Goal: Task Accomplishment & Management: Use online tool/utility

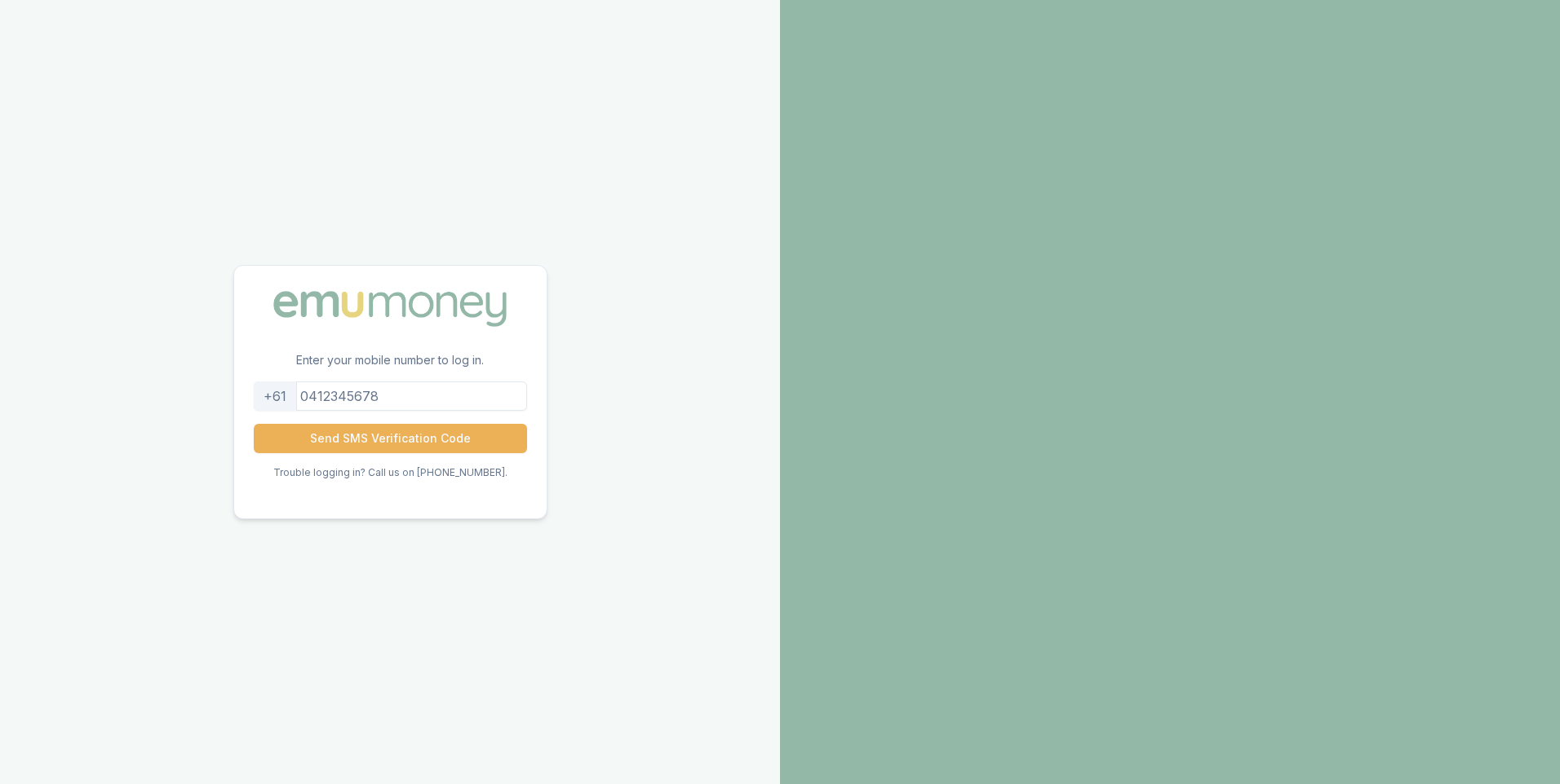
click at [437, 396] on input "tel" at bounding box center [390, 396] width 274 height 30
type input "0403773866"
click at [352, 442] on button "Send SMS Verification Code" at bounding box center [390, 439] width 274 height 30
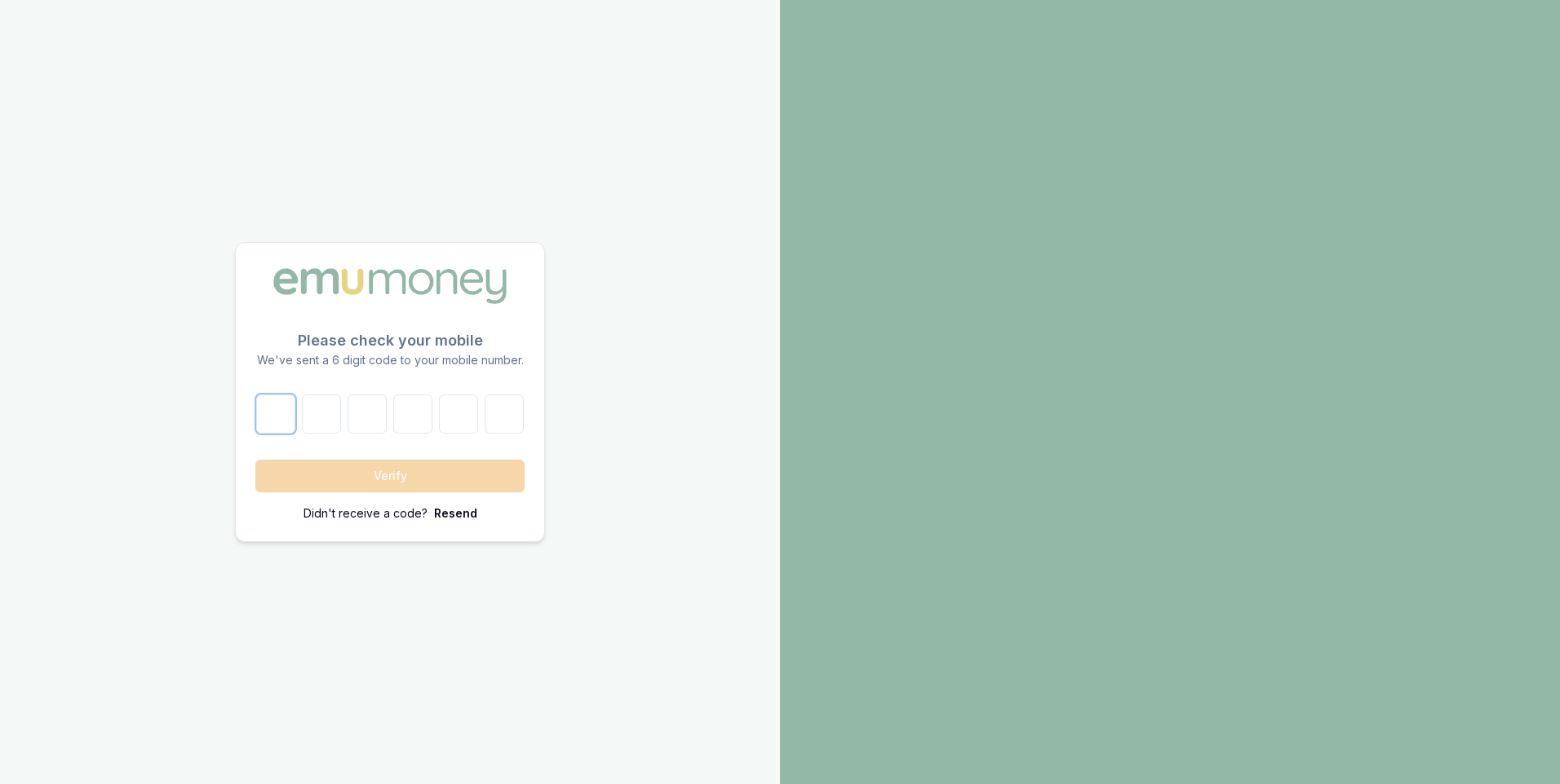
click at [275, 419] on input "number" at bounding box center [275, 414] width 39 height 39
type input "7"
type input "1"
type input "6"
type input "0"
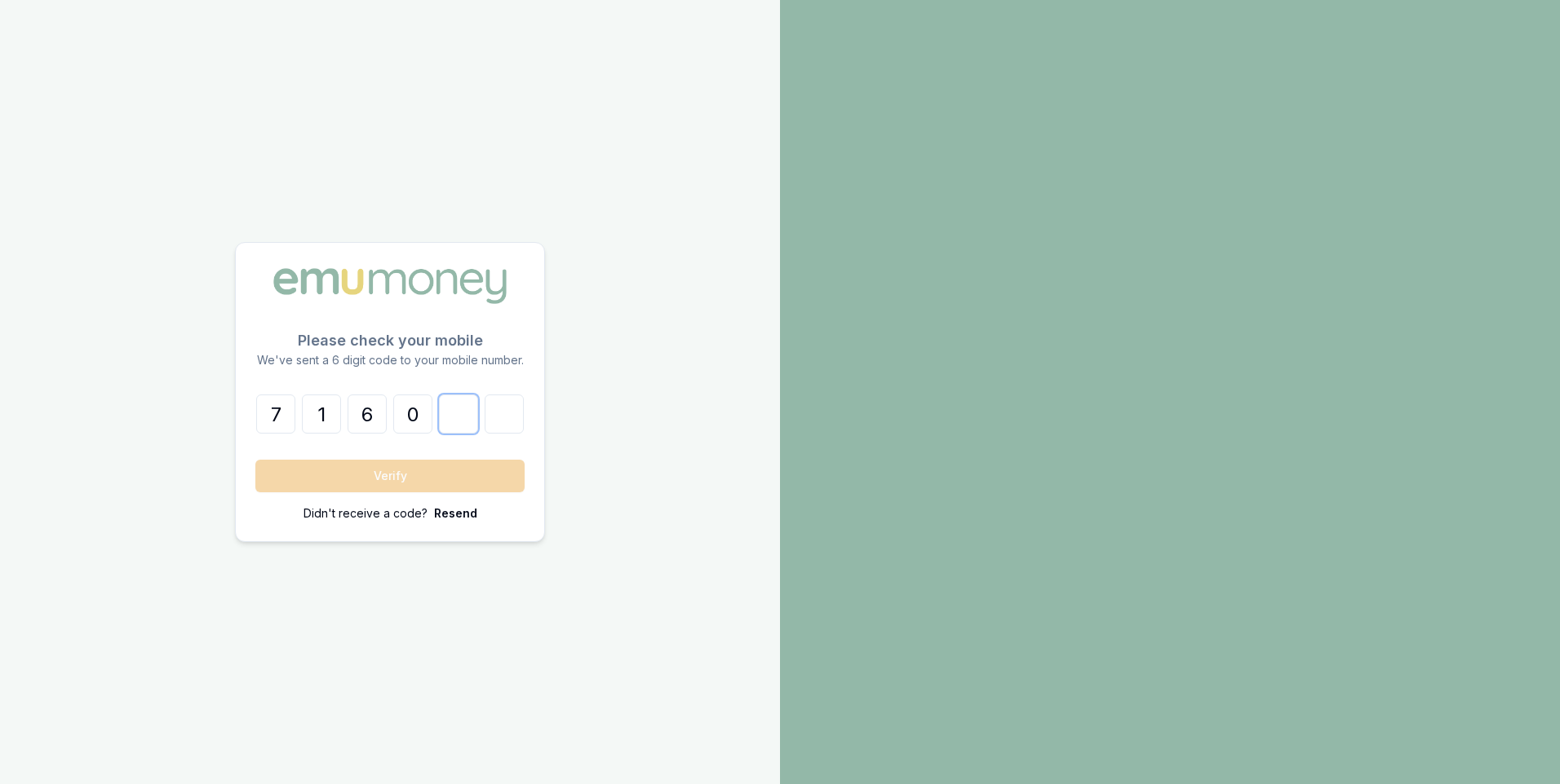
type input "9"
type input "7"
click at [417, 478] on button "Verify" at bounding box center [390, 476] width 269 height 32
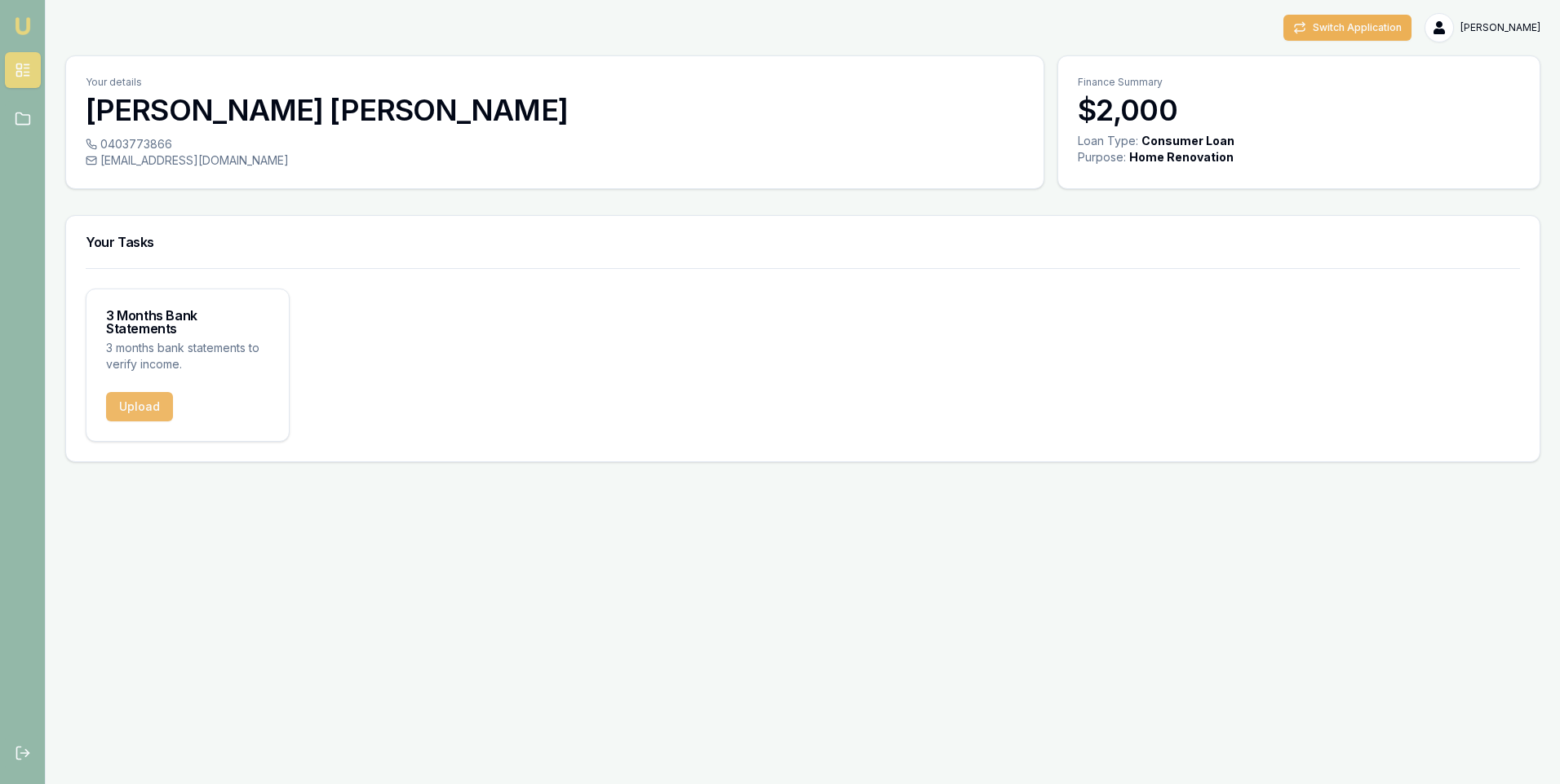
click at [152, 392] on button "Upload" at bounding box center [139, 407] width 67 height 30
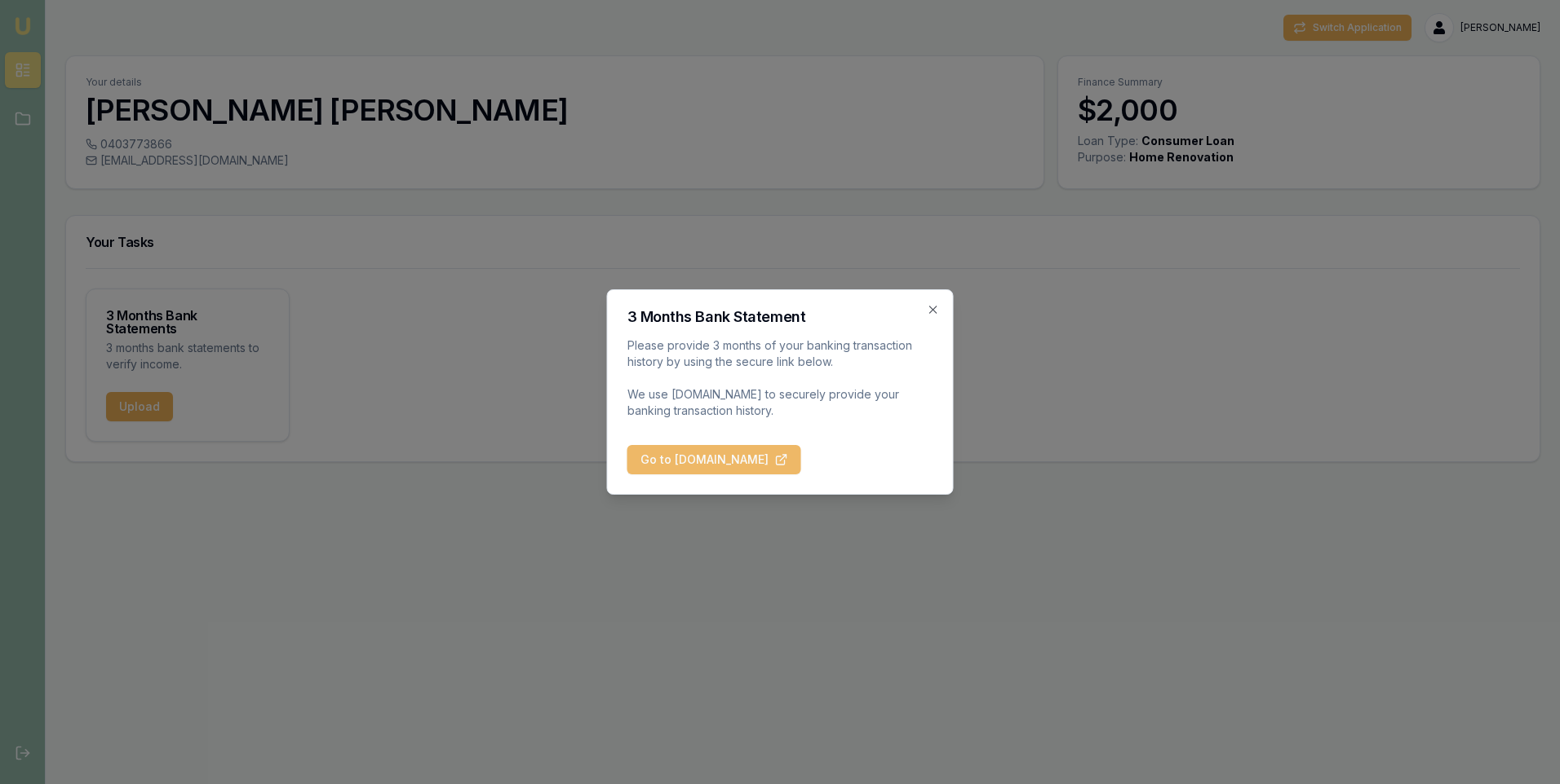
click at [745, 455] on button "Go to [DOMAIN_NAME]" at bounding box center [714, 460] width 173 height 30
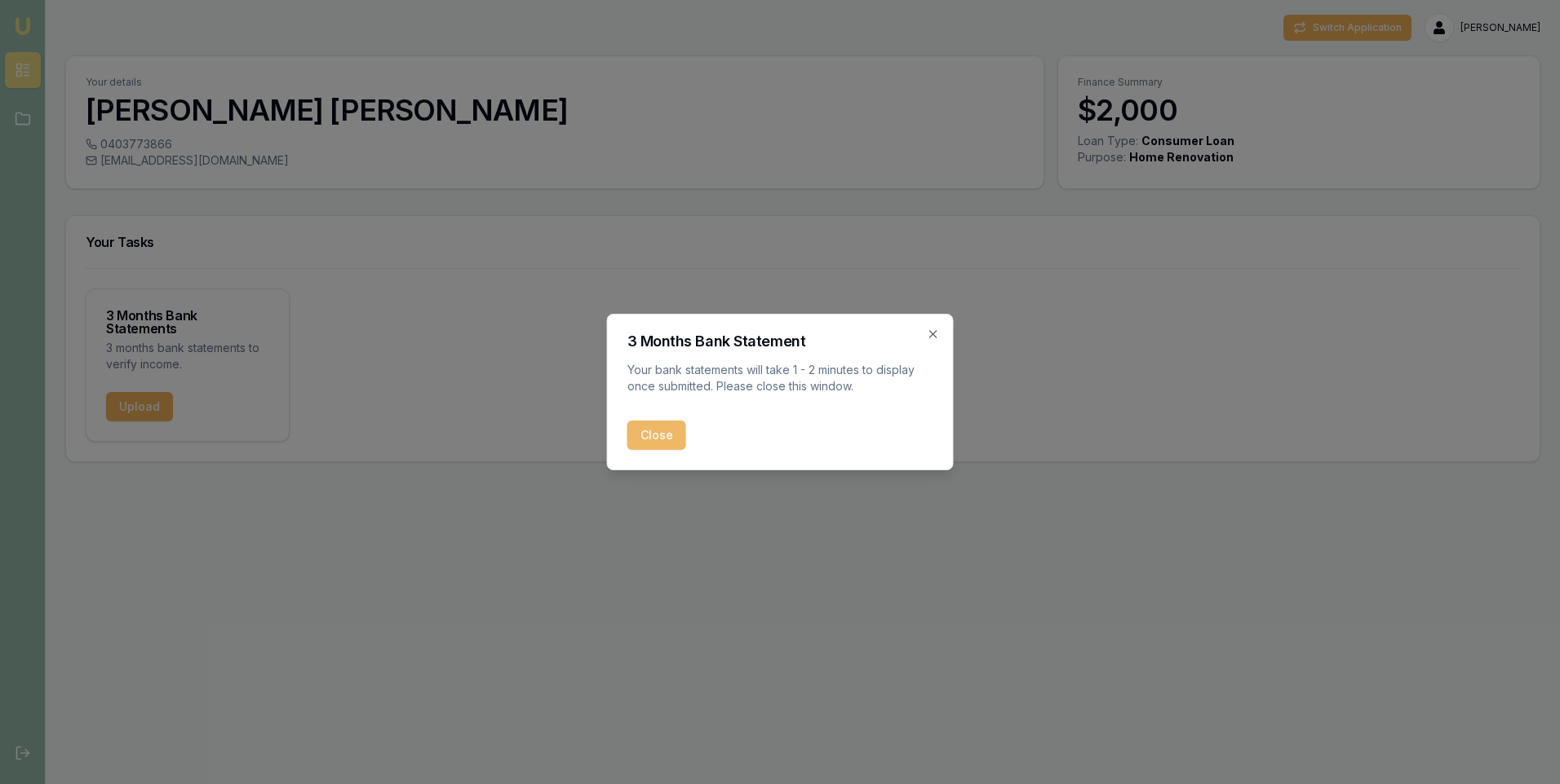
click at [651, 430] on button "Close" at bounding box center [656, 436] width 58 height 30
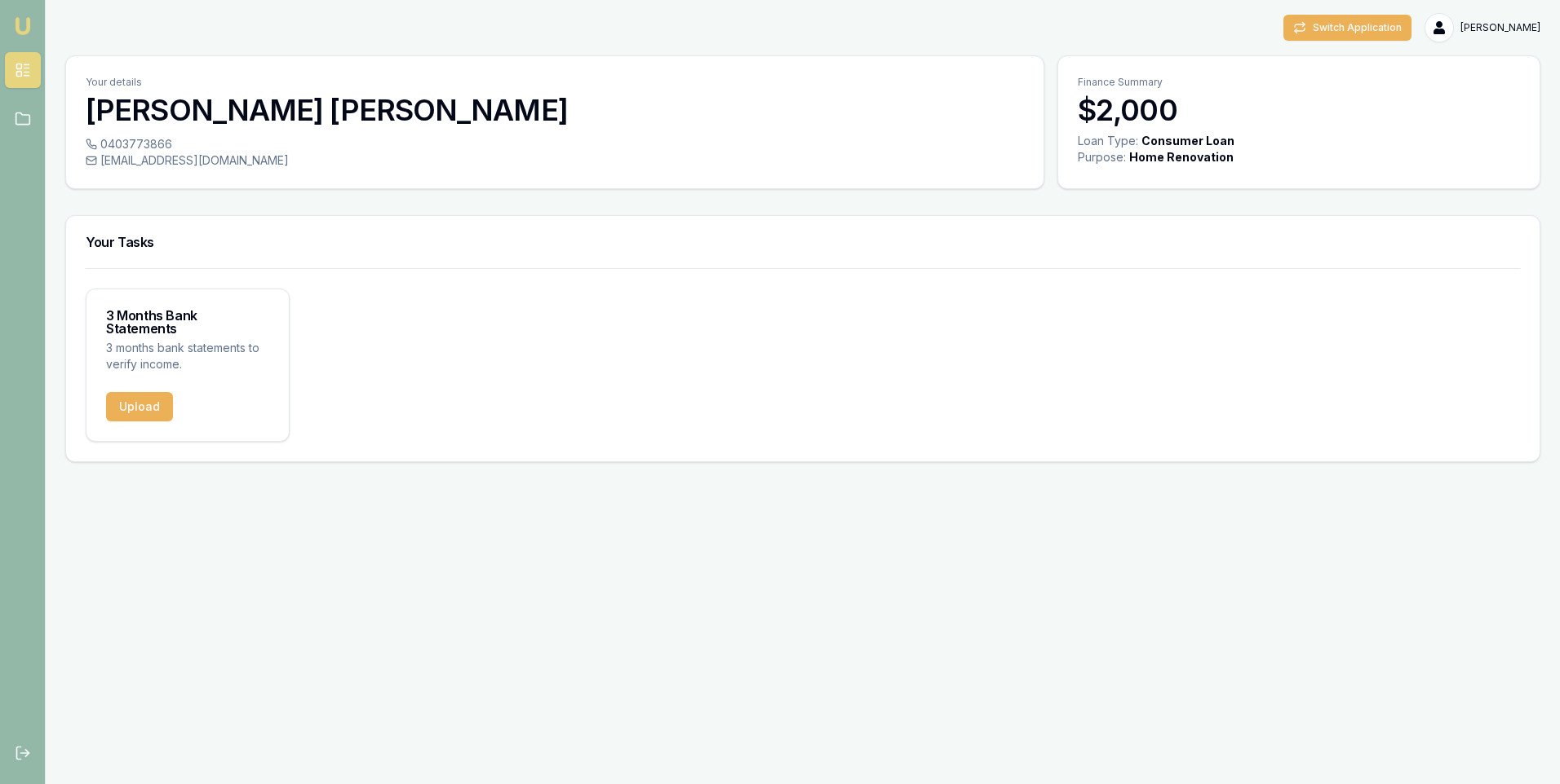
click at [658, 382] on div "3 Months Bank Statements 3 months bank statements to verify income. Upload" at bounding box center [803, 365] width 1435 height 153
